Goal: Task Accomplishment & Management: Use online tool/utility

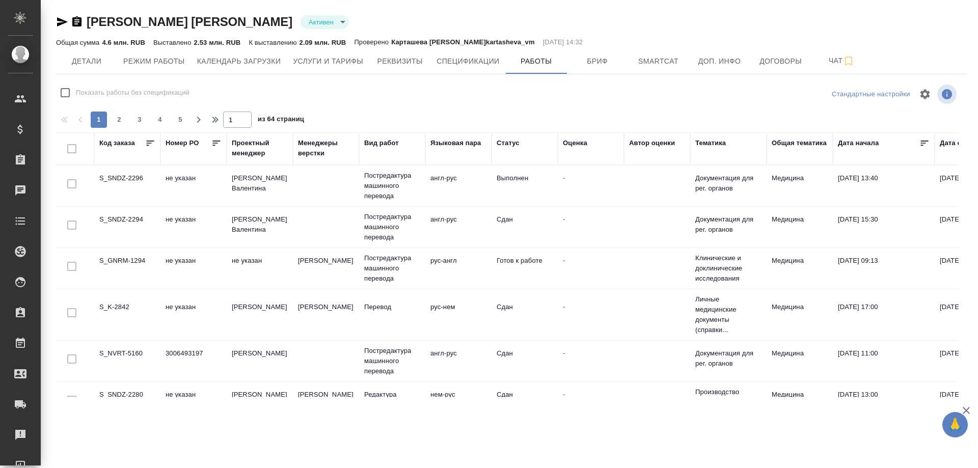
scroll to position [255, 0]
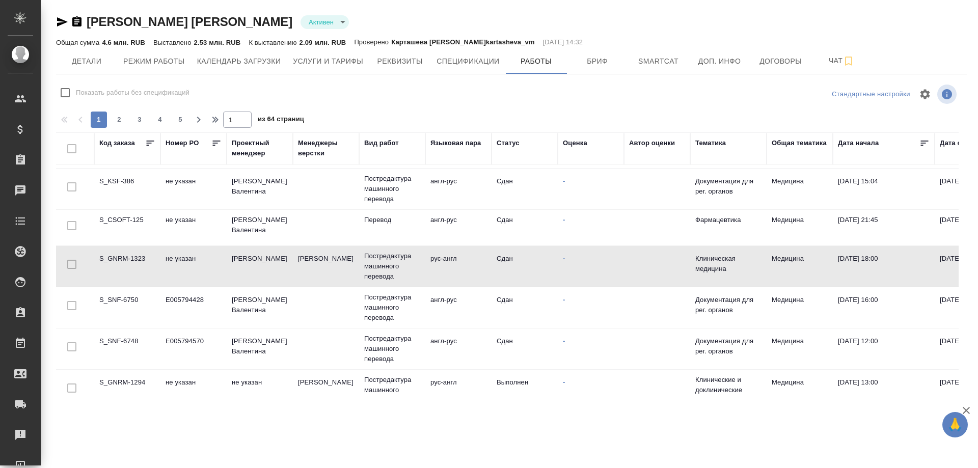
click at [121, 295] on td "S_SNF-6750" at bounding box center [127, 308] width 66 height 36
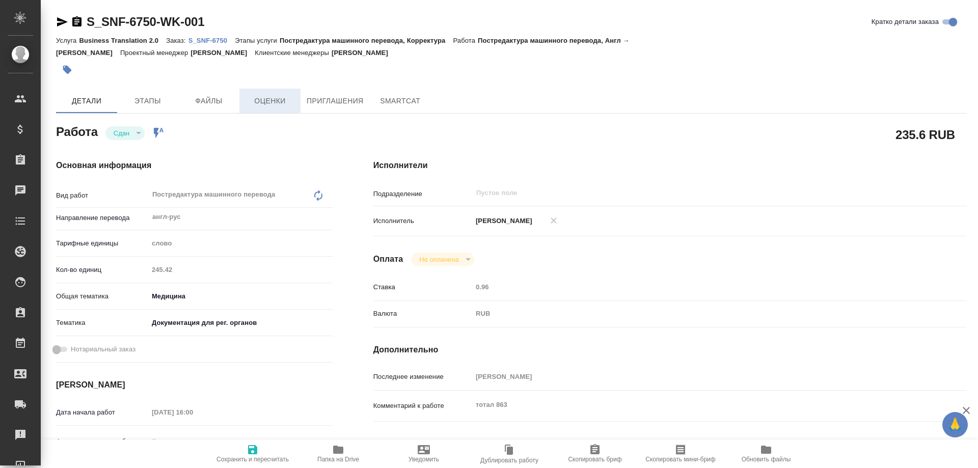
type textarea "x"
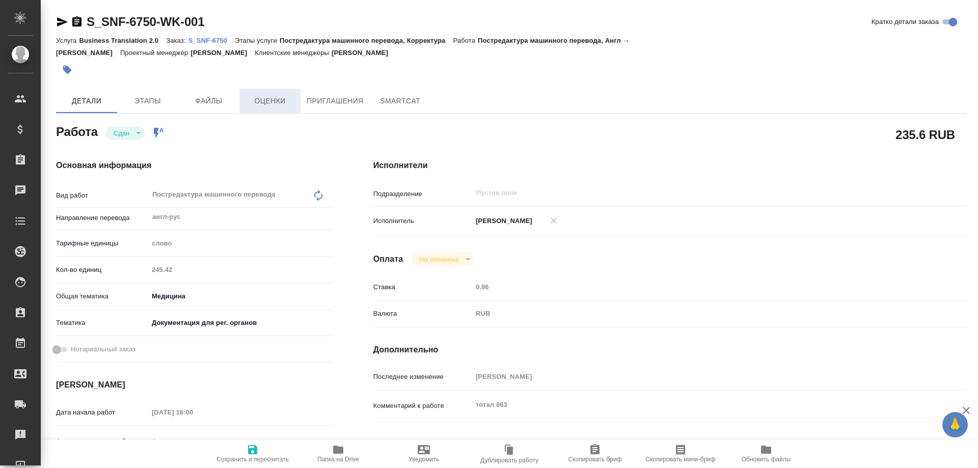
type textarea "x"
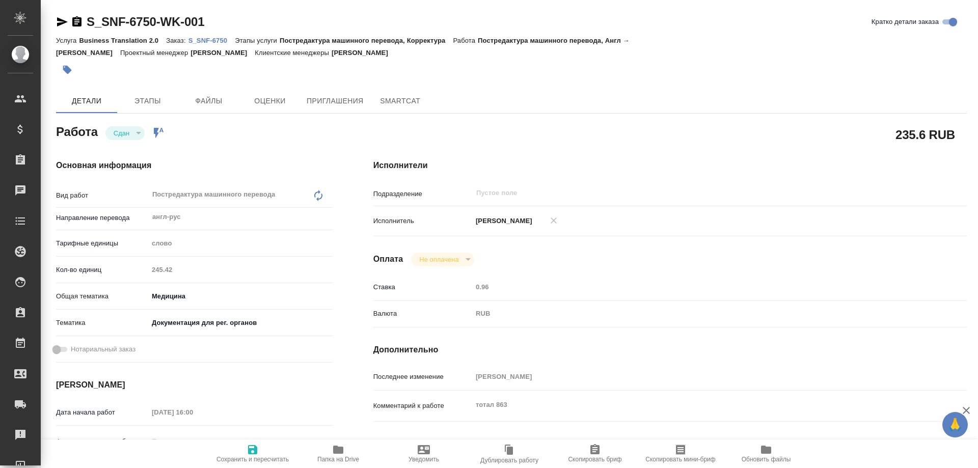
type textarea "x"
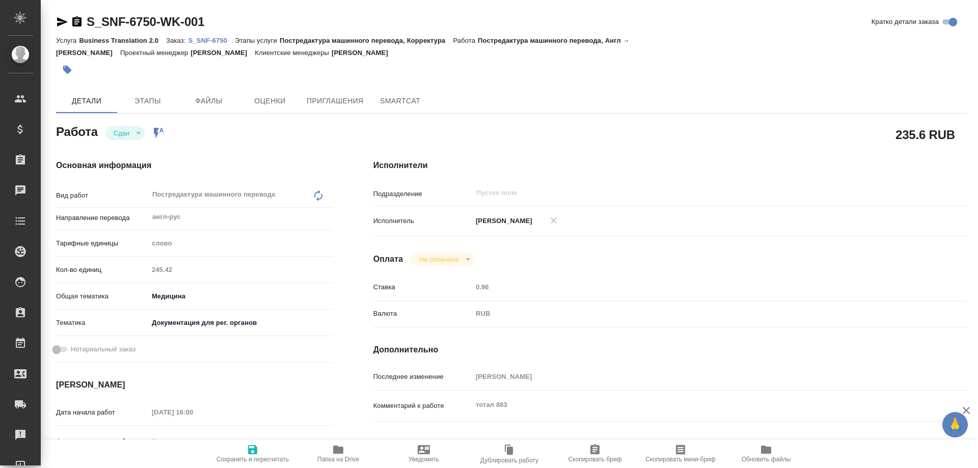
type textarea "x"
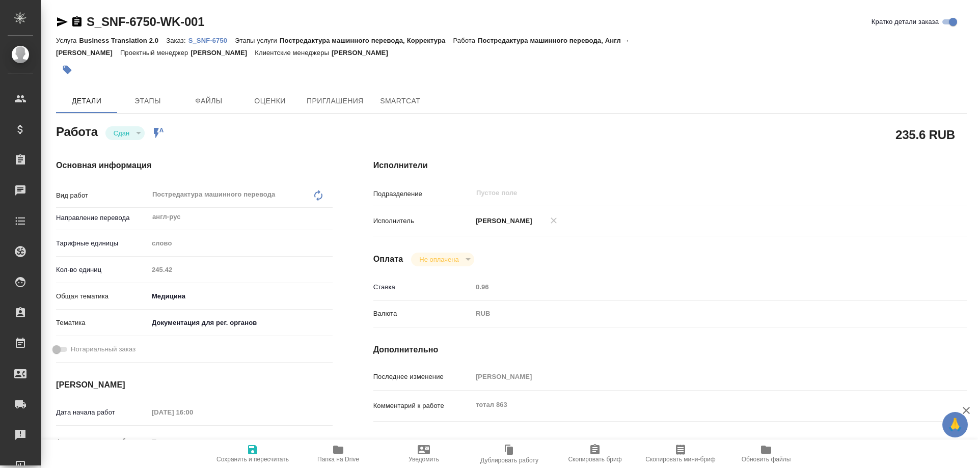
type textarea "x"
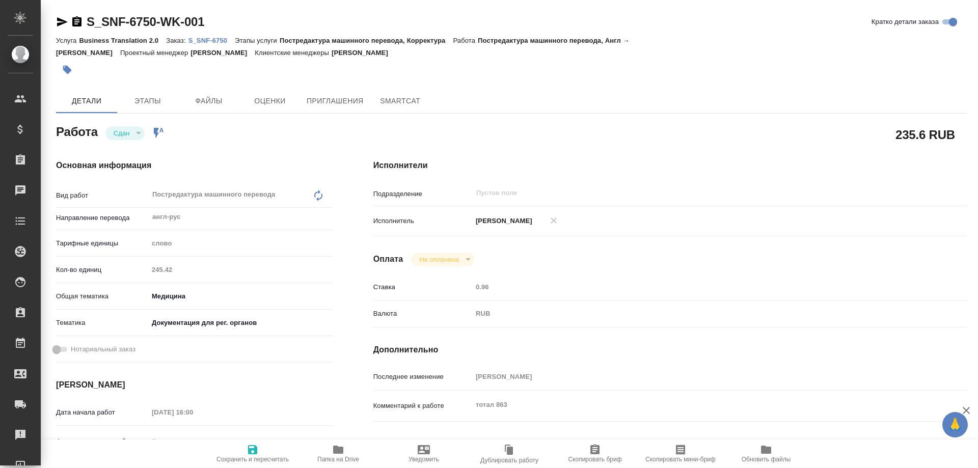
click at [217, 40] on p "S_SNF-6750" at bounding box center [212, 41] width 47 height 8
type textarea "x"
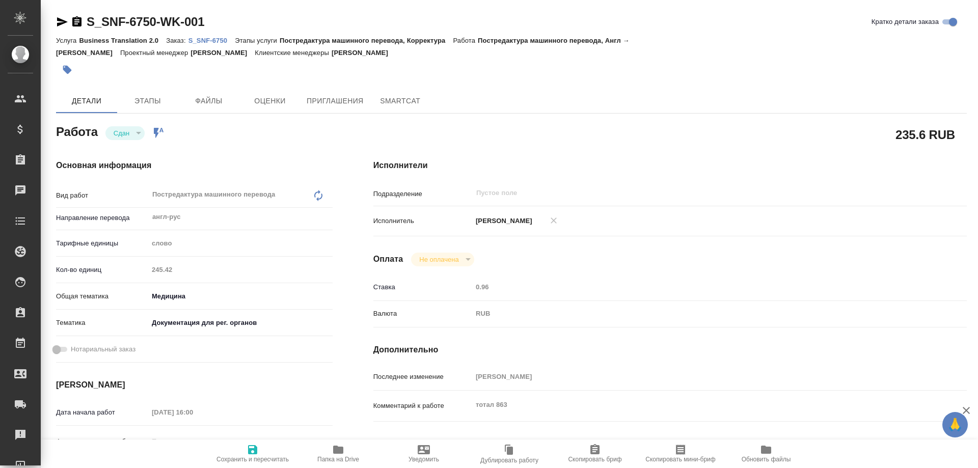
type textarea "x"
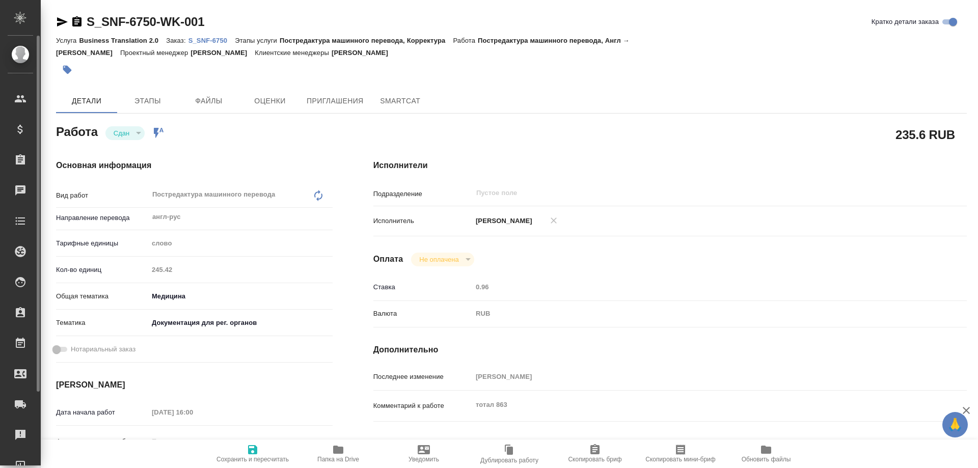
type textarea "x"
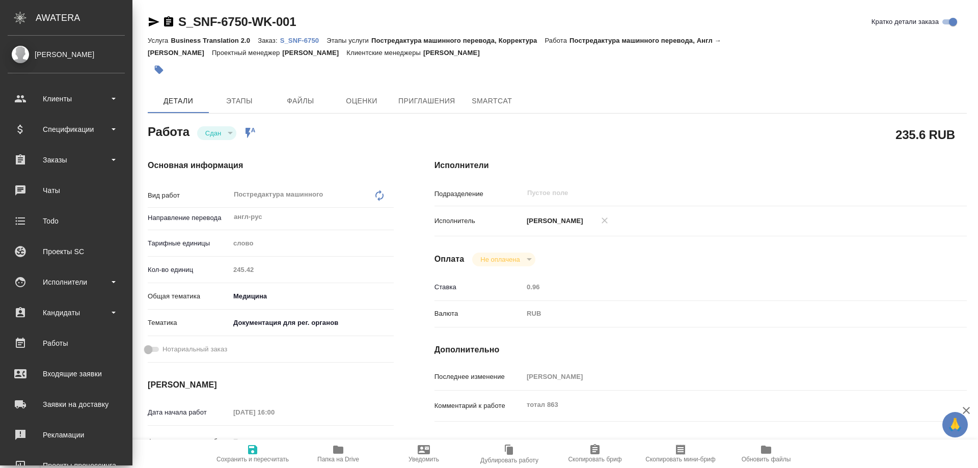
type textarea "x"
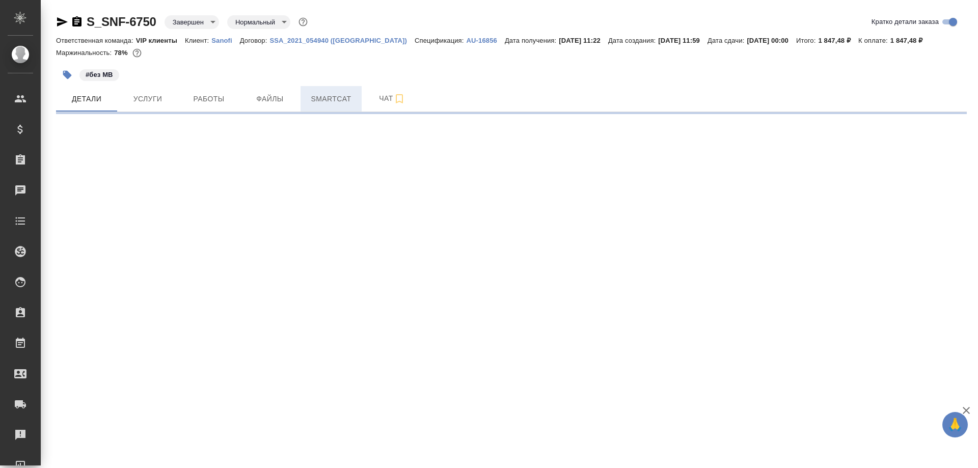
select select "RU"
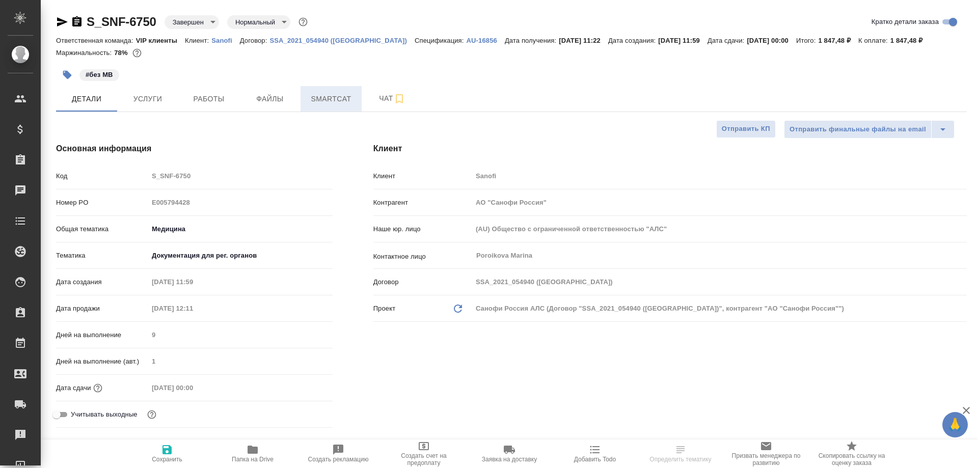
type textarea "x"
type input "[PERSON_NAME]"
type input "Комаров Роман"
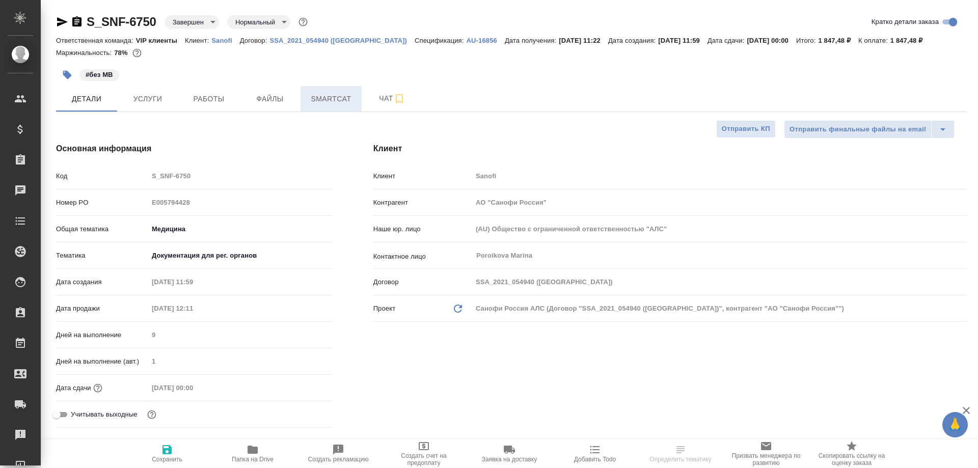
click at [317, 100] on span "Smartcat" at bounding box center [331, 99] width 49 height 13
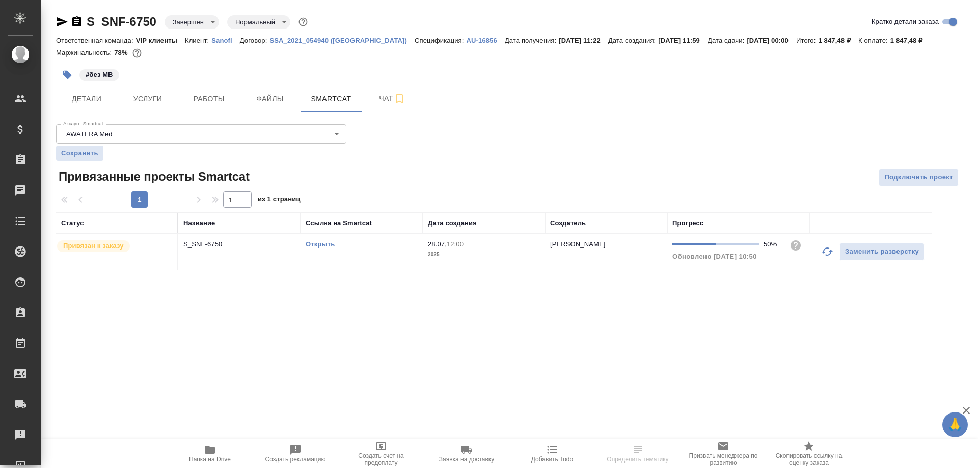
click at [319, 245] on link "Открыть" at bounding box center [320, 245] width 29 height 8
click at [320, 246] on link "Открыть" at bounding box center [320, 245] width 29 height 8
click at [78, 21] on icon "button" at bounding box center [76, 21] width 9 height 10
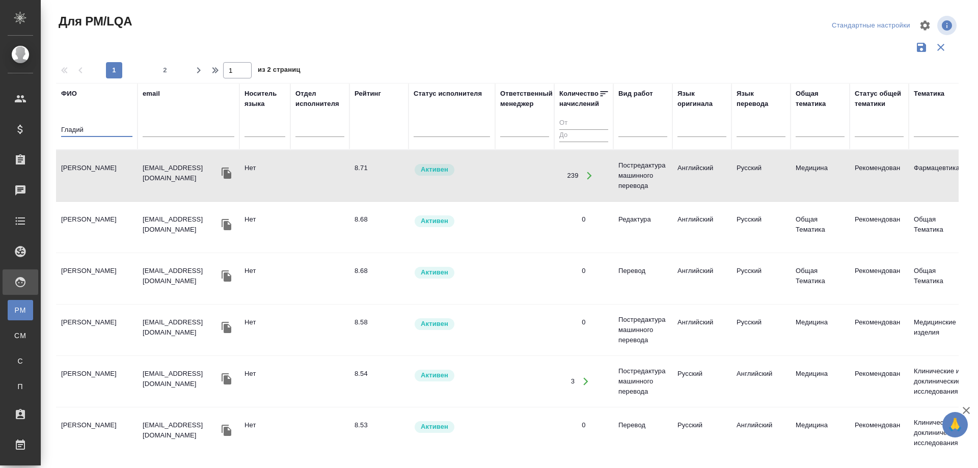
drag, startPoint x: 87, startPoint y: 130, endPoint x: 30, endPoint y: 146, distance: 59.7
click at [30, 146] on div ".cls-1 fill:#fff; AWATERA Solovyova Elena Клиенты Спецификации Заказы 0 Чаты To…" at bounding box center [489, 234] width 978 height 468
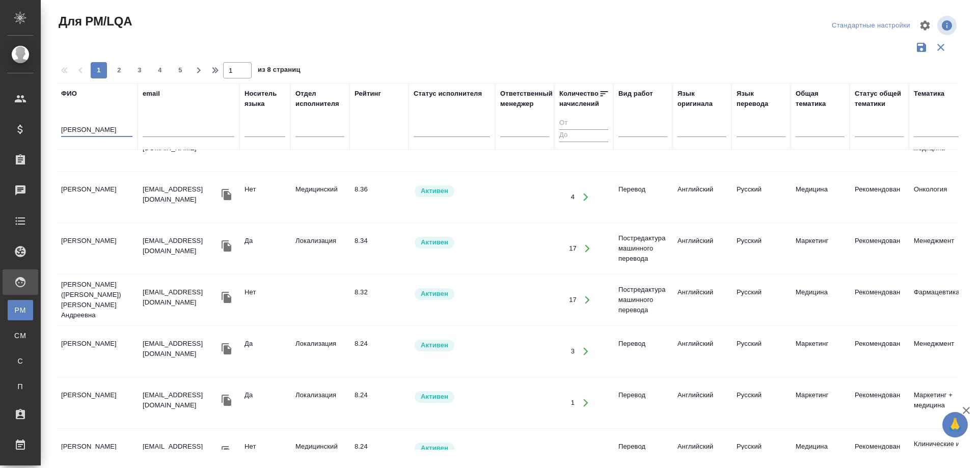
scroll to position [459, 0]
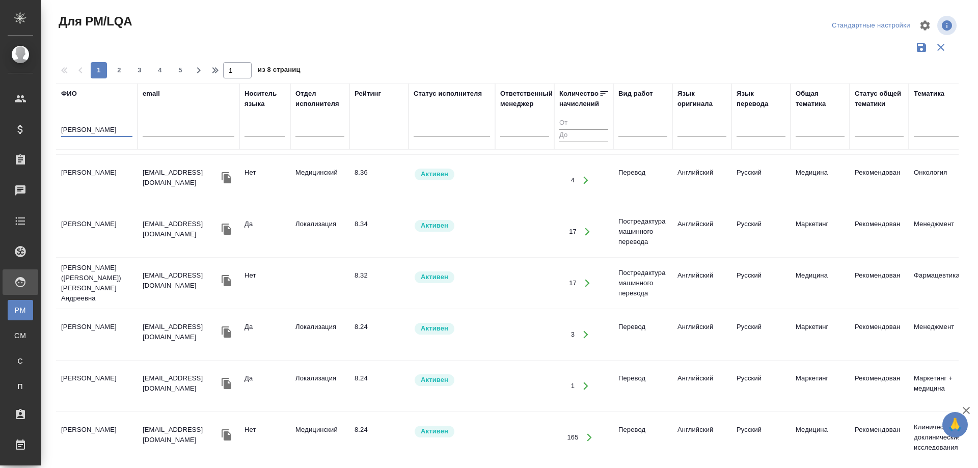
type input "Васильева"
click at [77, 269] on td "[PERSON_NAME] ([PERSON_NAME]) [PERSON_NAME] Андреевна" at bounding box center [97, 283] width 82 height 51
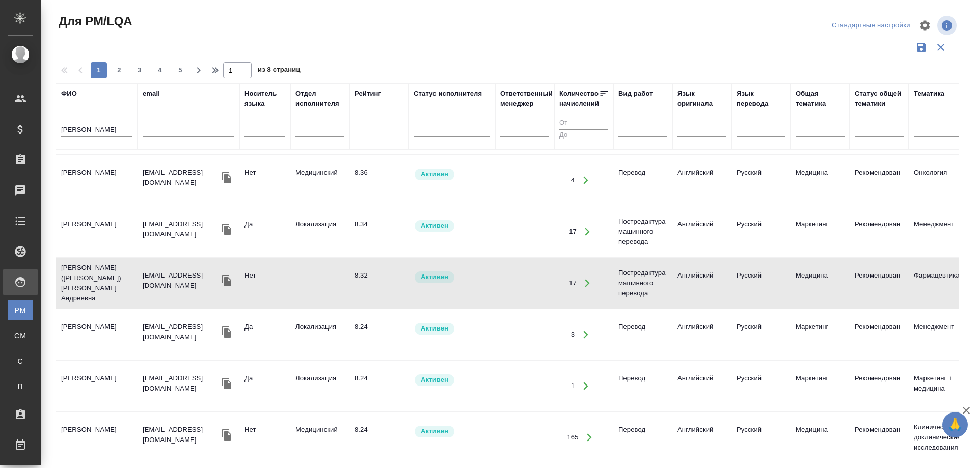
click at [77, 269] on td "[PERSON_NAME] ([PERSON_NAME]) [PERSON_NAME] Андреевна" at bounding box center [97, 283] width 82 height 51
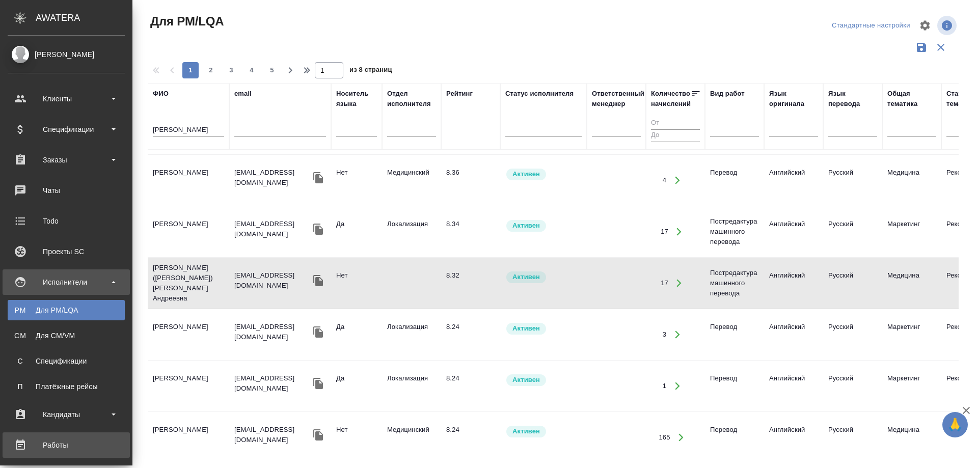
click at [51, 444] on div "Работы" at bounding box center [66, 445] width 117 height 15
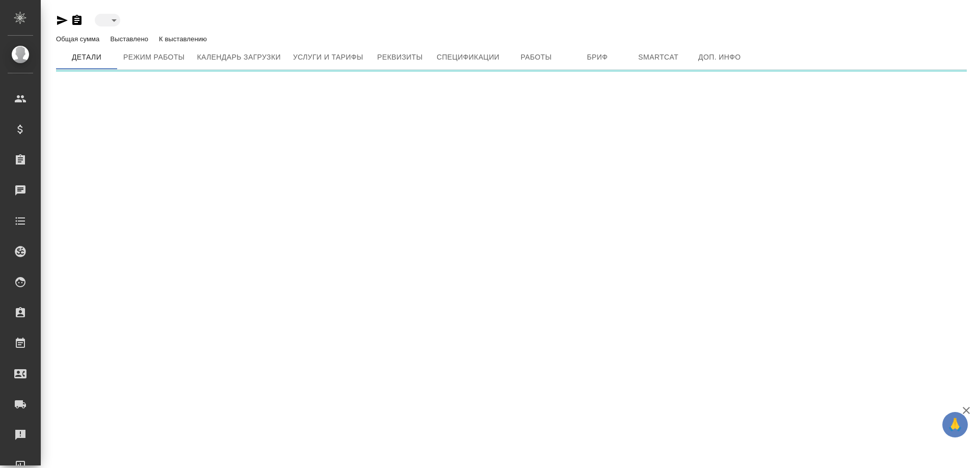
type input "active"
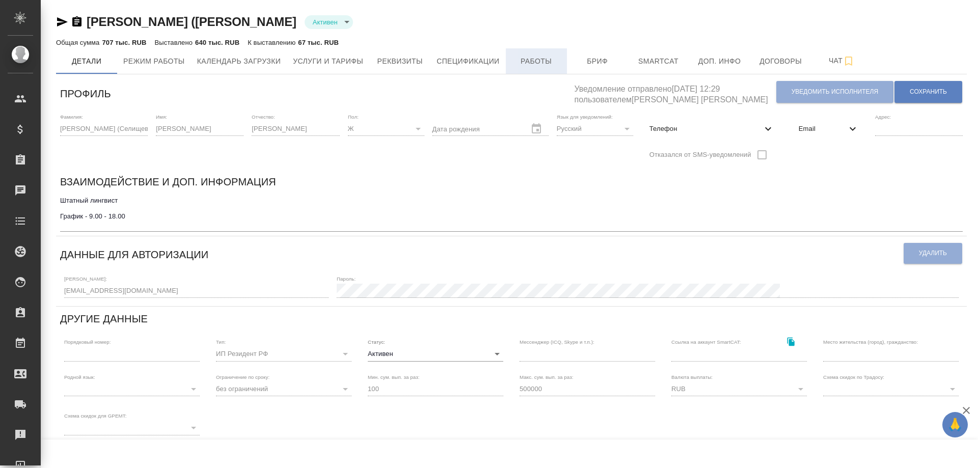
click at [532, 60] on span "Работы" at bounding box center [536, 61] width 49 height 13
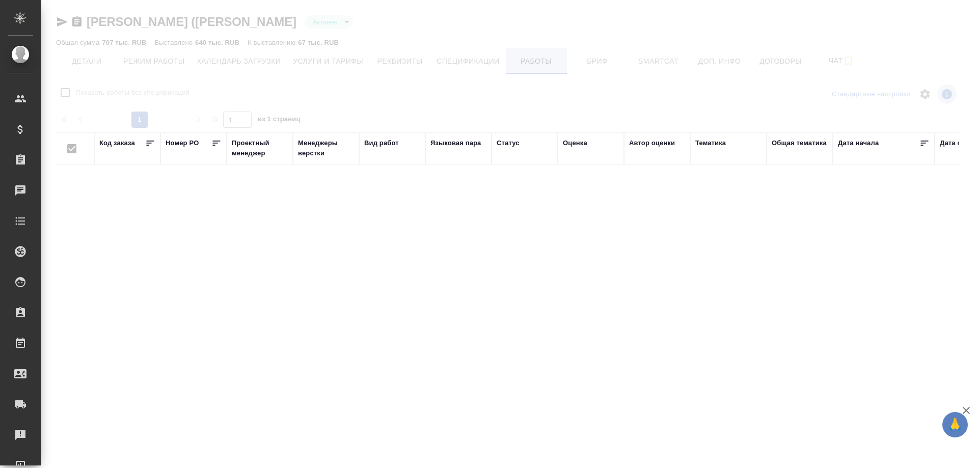
checkbox input "false"
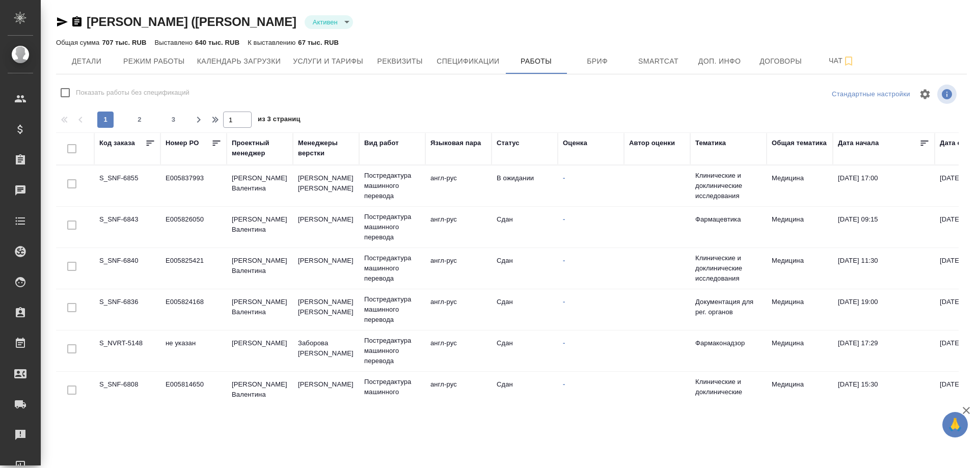
click at [122, 218] on td "S_SNF-6843" at bounding box center [127, 227] width 66 height 36
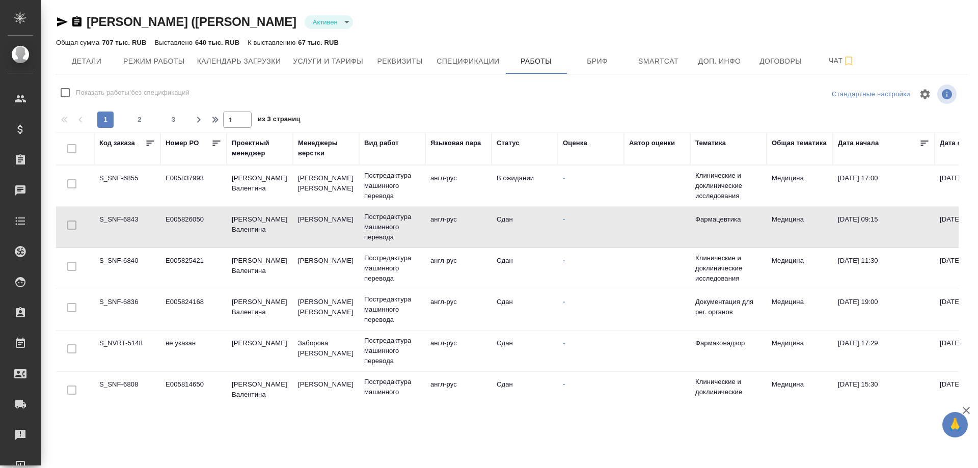
click at [122, 218] on td "S_SNF-6843" at bounding box center [127, 227] width 66 height 36
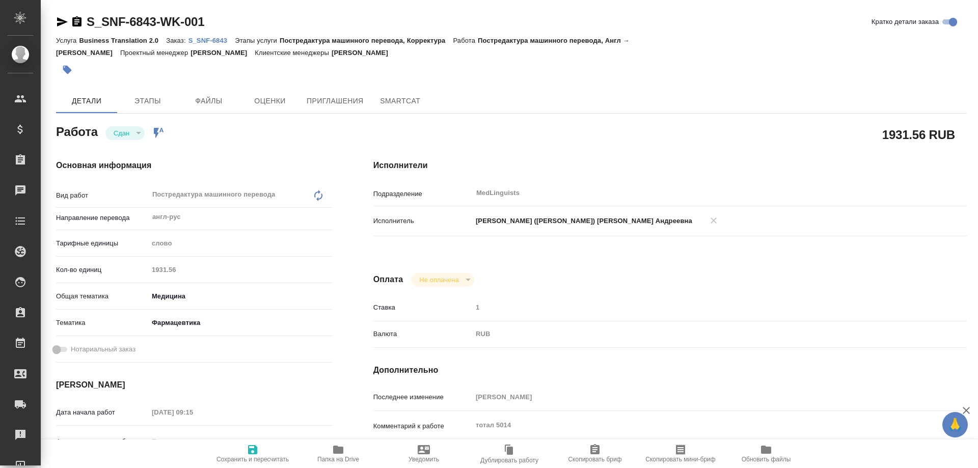
type textarea "x"
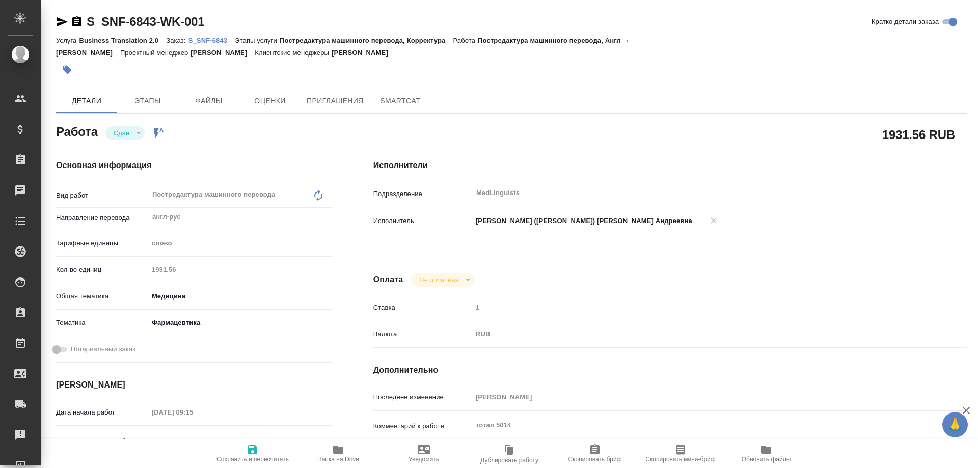
type textarea "x"
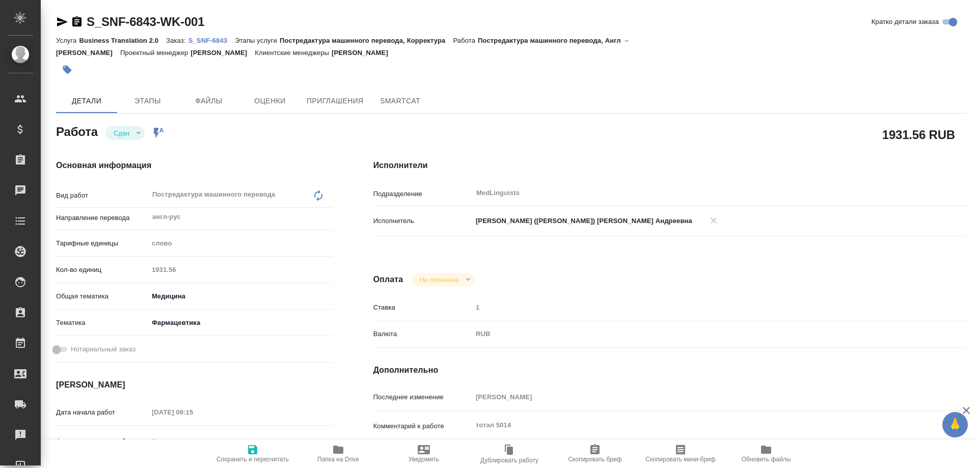
type textarea "x"
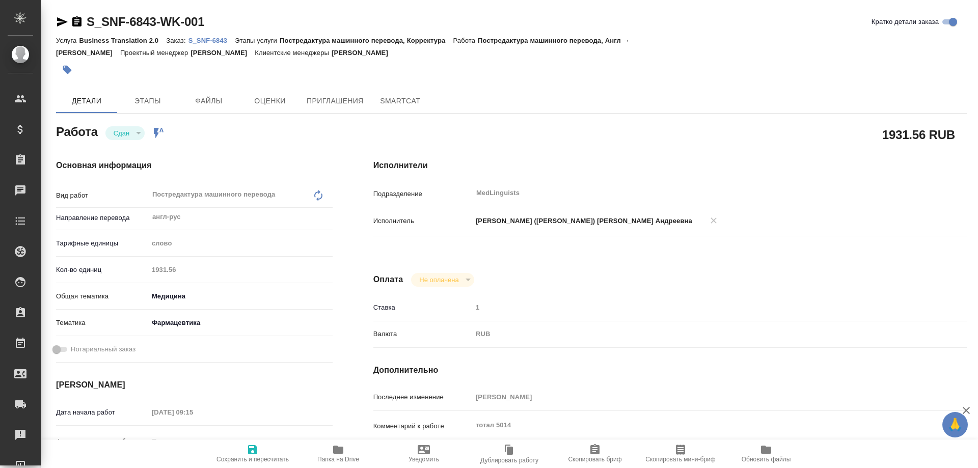
type textarea "x"
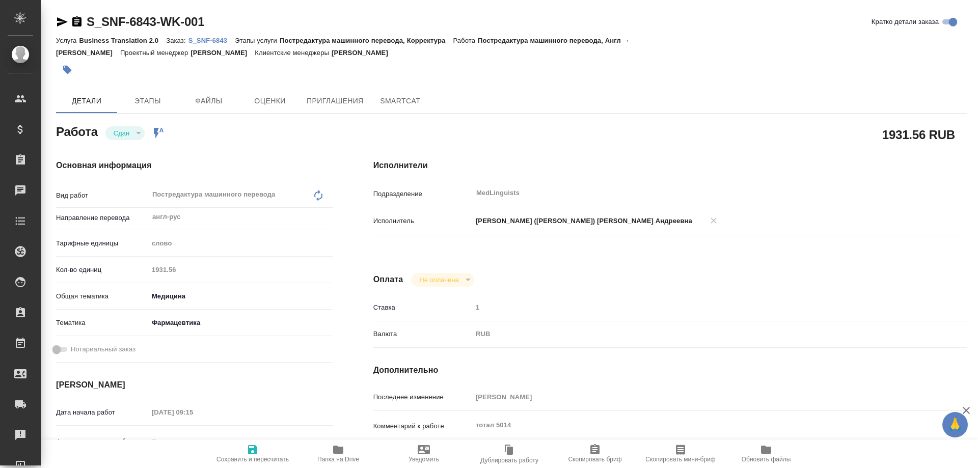
type textarea "x"
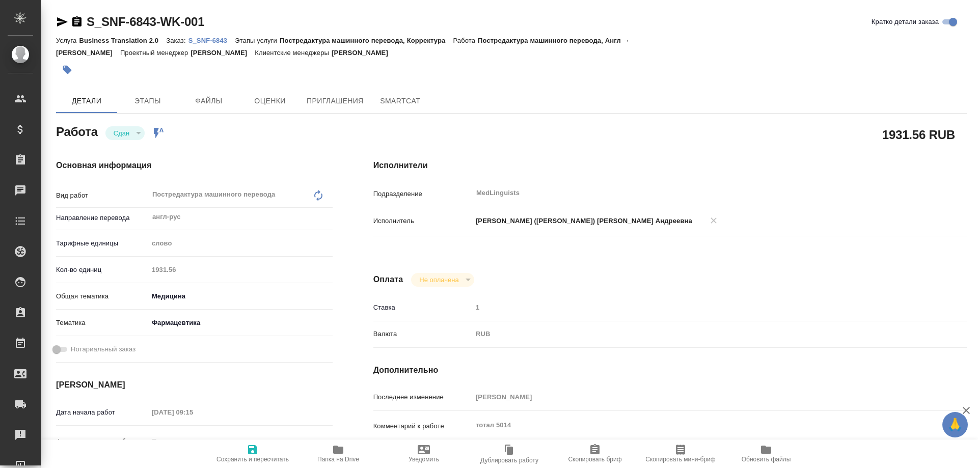
type textarea "x"
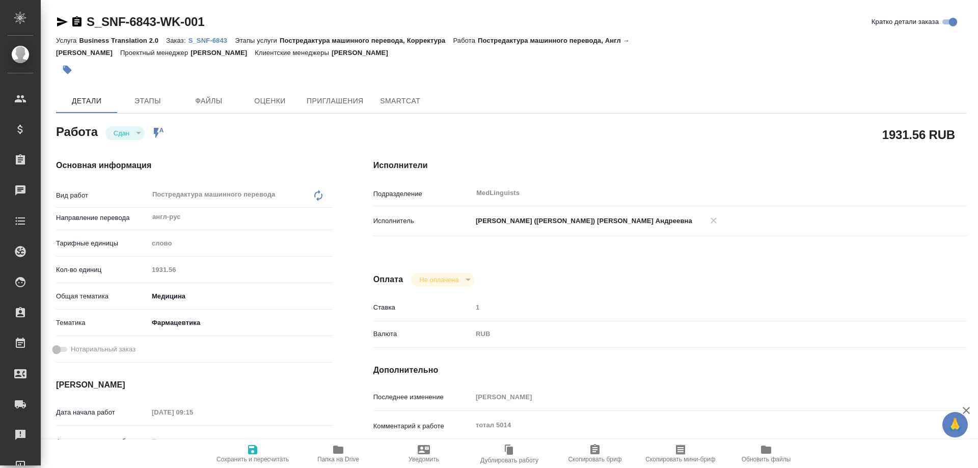
type textarea "x"
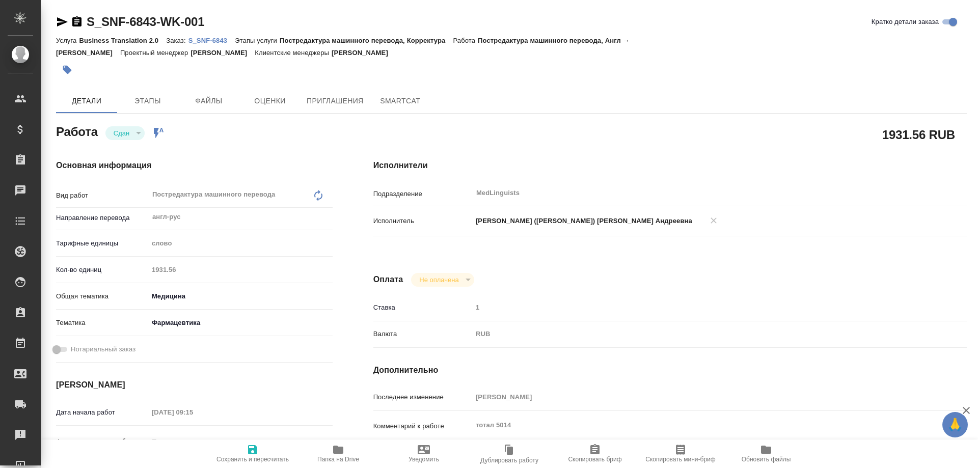
click at [213, 40] on p "S_SNF-6843" at bounding box center [212, 41] width 47 height 8
type textarea "x"
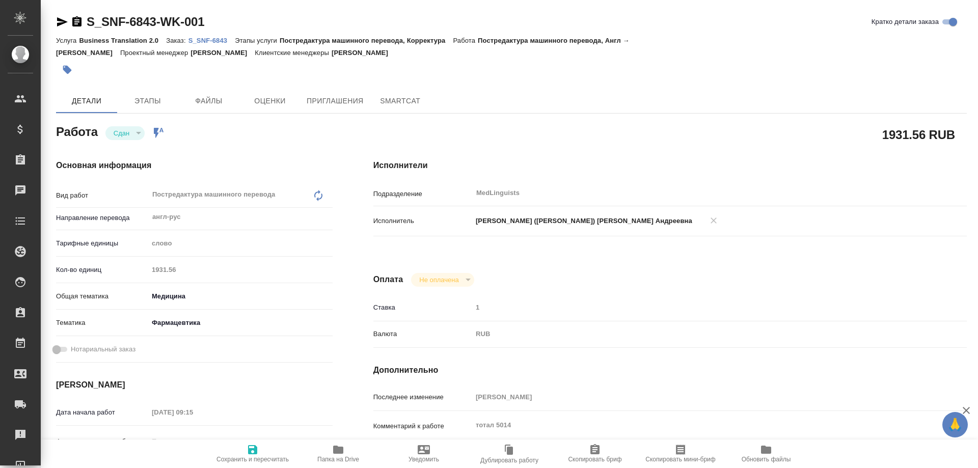
type textarea "x"
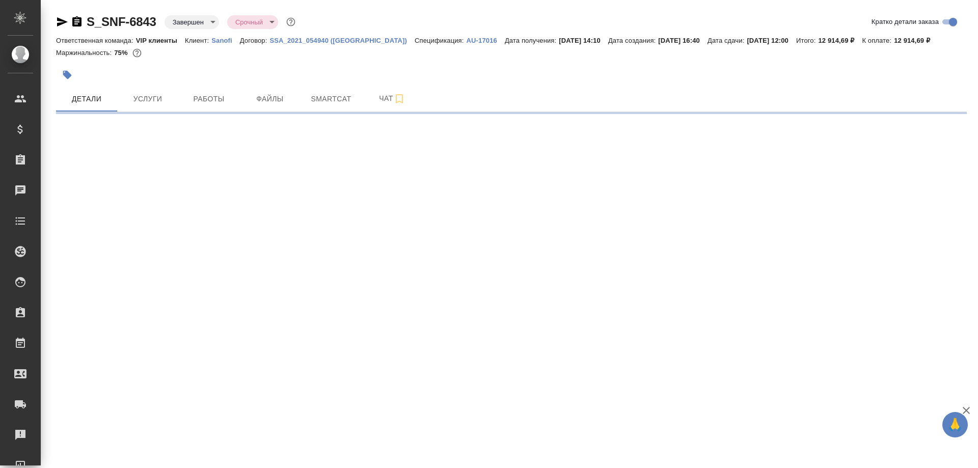
select select "RU"
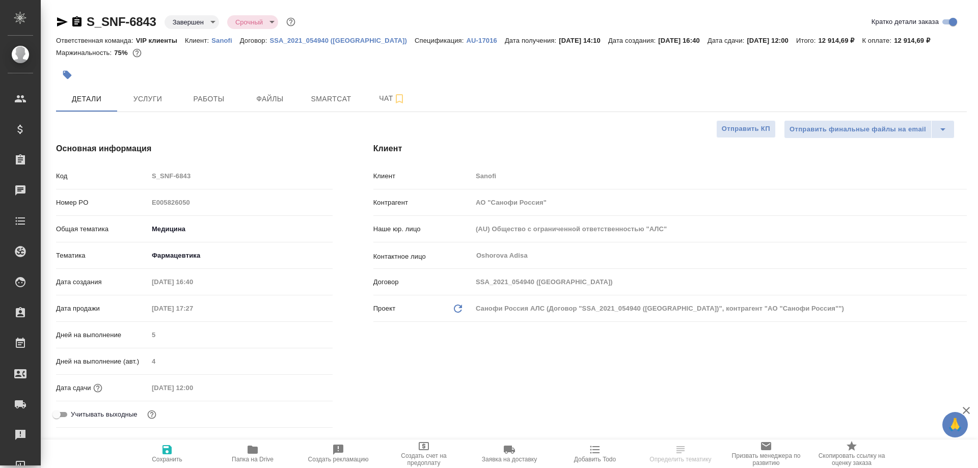
type textarea "x"
click at [329, 102] on span "Smartcat" at bounding box center [331, 99] width 49 height 13
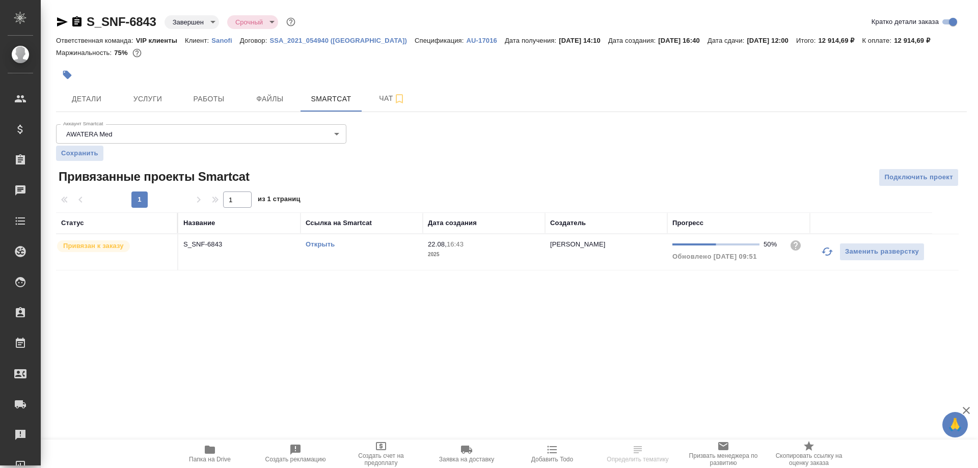
click at [326, 241] on link "Открыть" at bounding box center [320, 245] width 29 height 8
click at [315, 246] on link "Открыть" at bounding box center [320, 245] width 29 height 8
click at [197, 97] on span "Работы" at bounding box center [208, 99] width 49 height 13
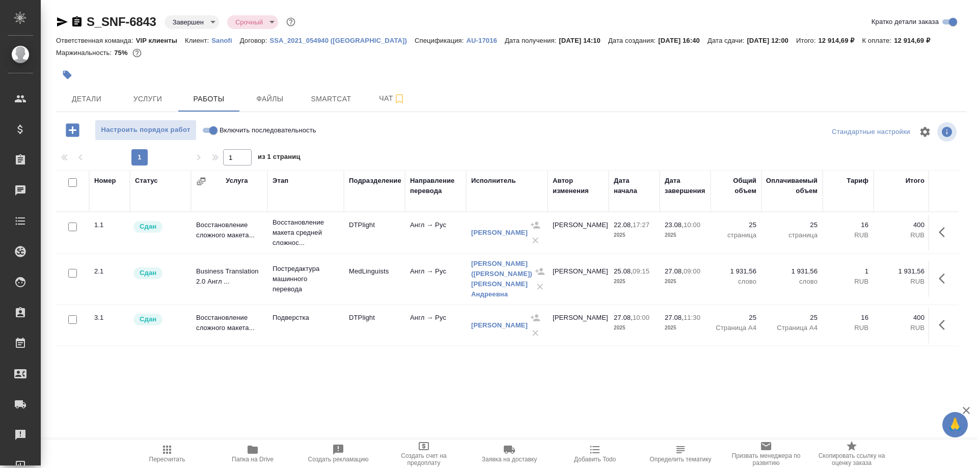
click at [77, 21] on icon "button" at bounding box center [76, 21] width 9 height 10
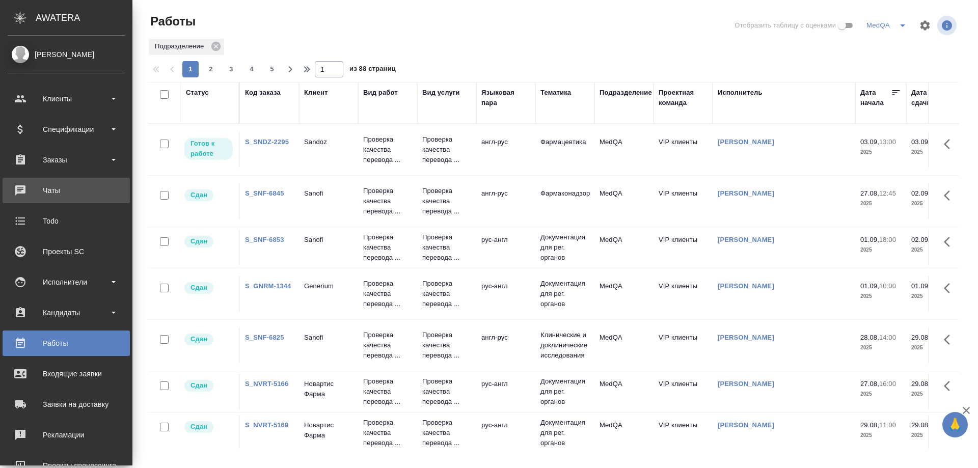
click at [53, 189] on div "Чаты" at bounding box center [66, 190] width 117 height 15
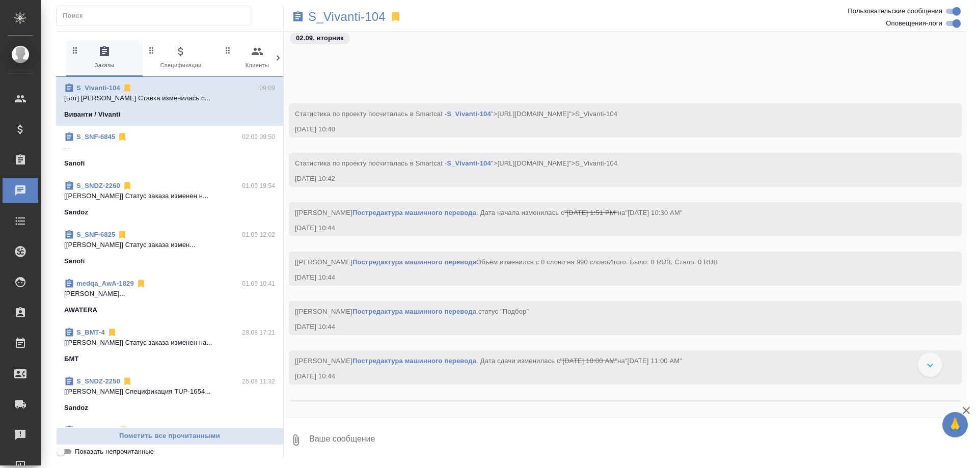
scroll to position [1528, 0]
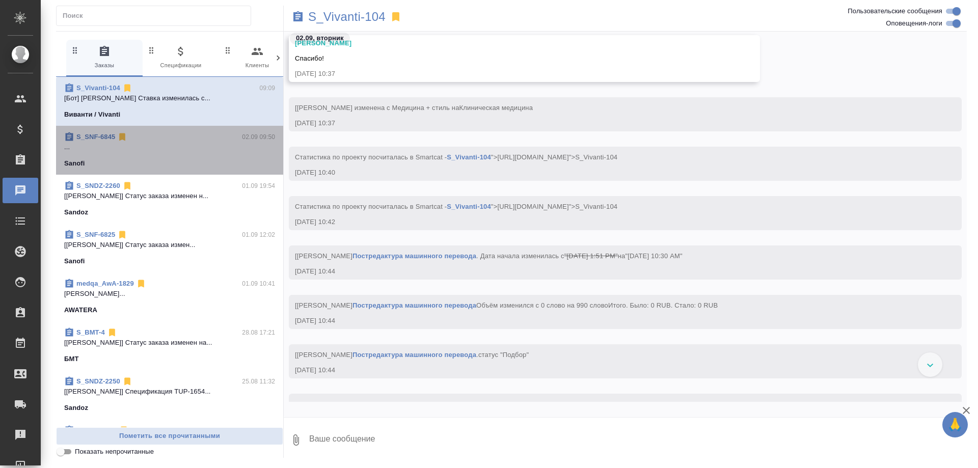
click at [180, 162] on div "Sanofi" at bounding box center [169, 163] width 211 height 10
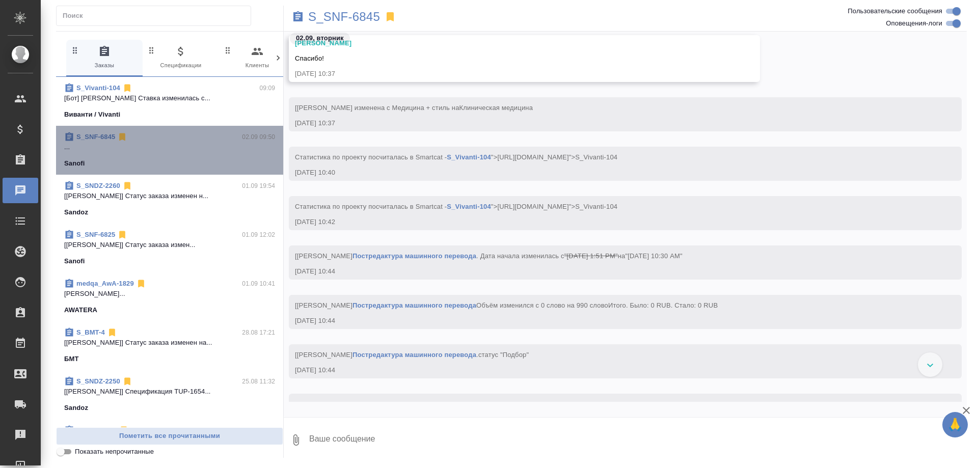
click at [180, 162] on div "Sanofi" at bounding box center [169, 163] width 211 height 10
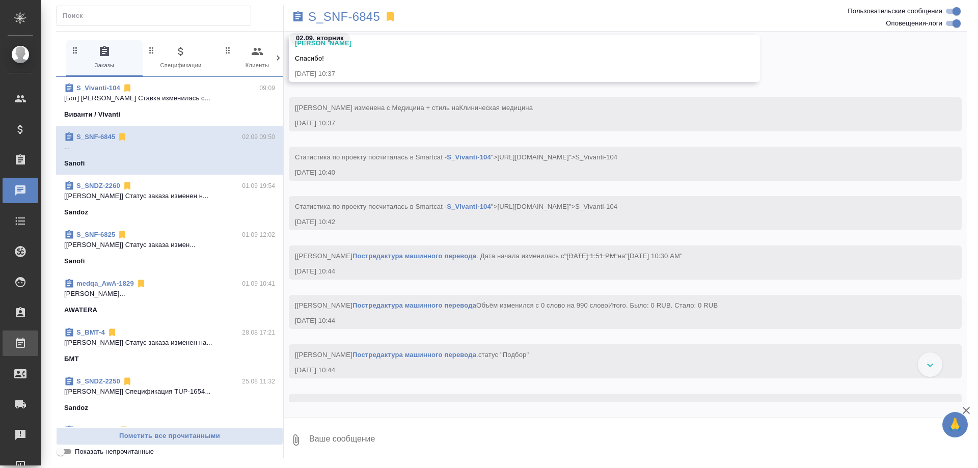
click at [20, 344] on div "Работы" at bounding box center [7, 343] width 25 height 15
